Goal: Task Accomplishment & Management: Manage account settings

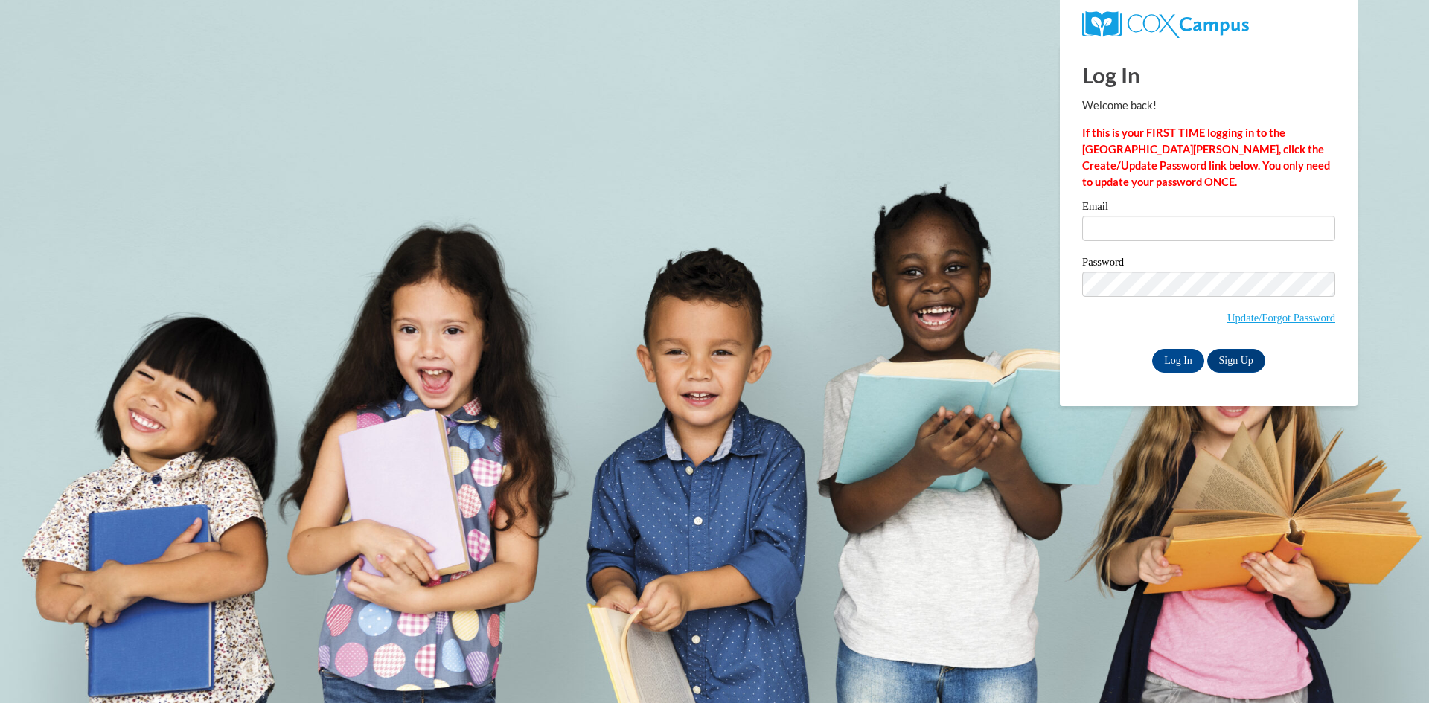
type input "[EMAIL_ADDRESS][DOMAIN_NAME]"
click at [1175, 360] on input "Log In" at bounding box center [1178, 361] width 52 height 24
